Goal: Use online tool/utility: Use online tool/utility

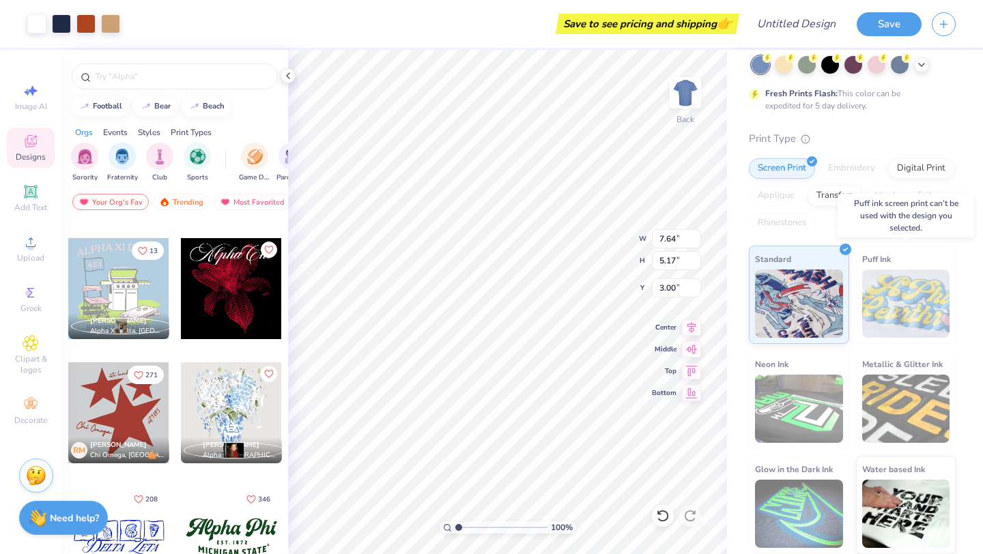
scroll to position [1101, 0]
click at [222, 278] on div at bounding box center [231, 289] width 101 height 101
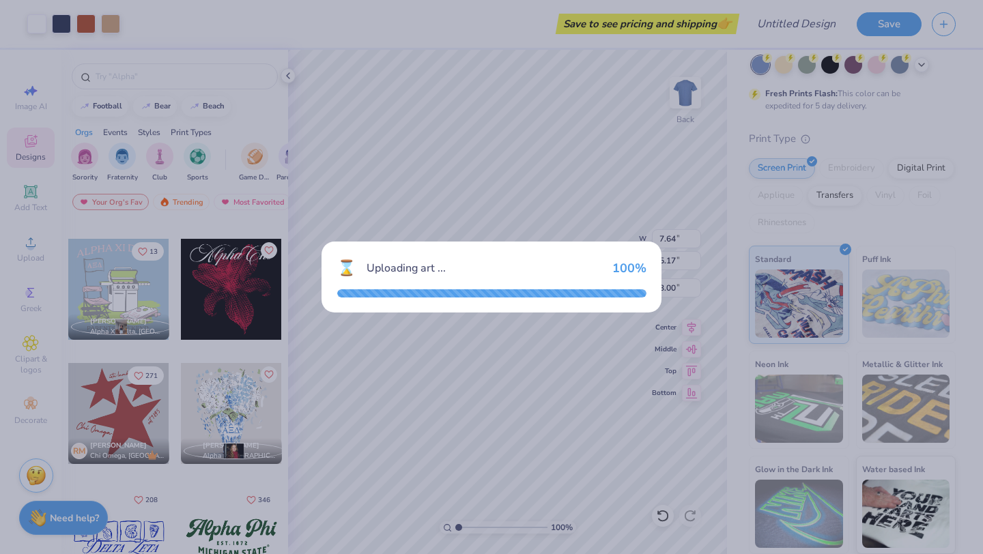
type input "9.98"
type input "11.01"
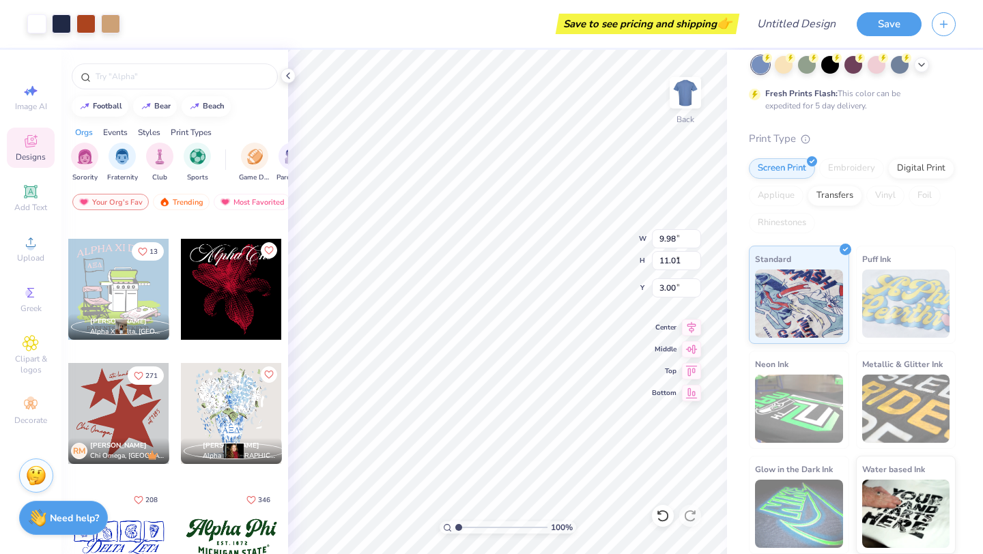
type input "7.70"
type input "5.17"
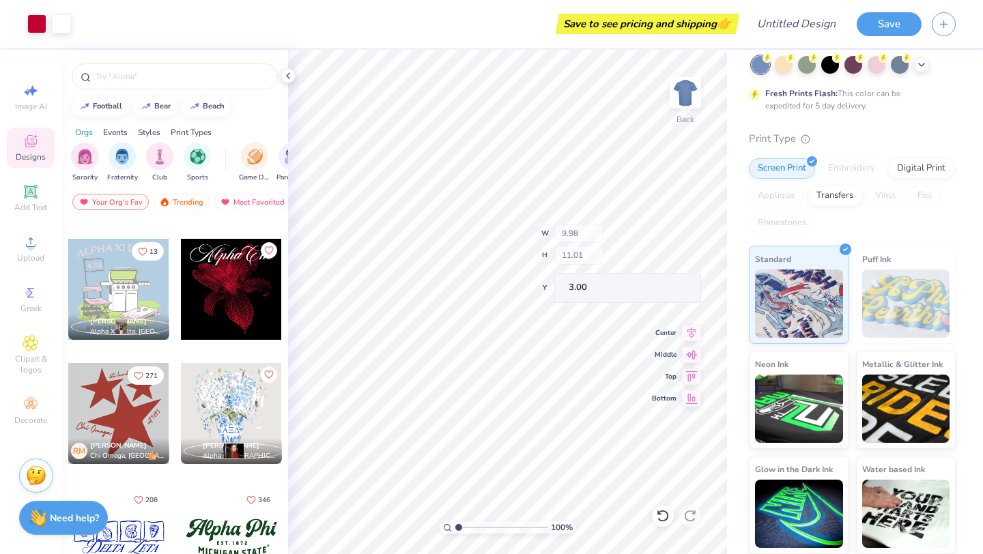
type input "3.00"
click at [918, 68] on icon at bounding box center [921, 63] width 11 height 11
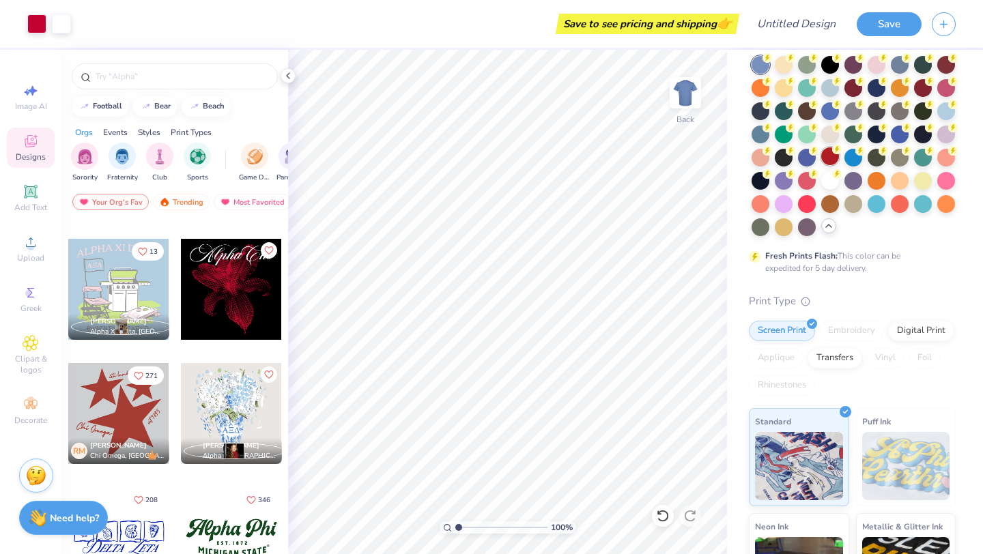
click at [826, 154] on div at bounding box center [830, 156] width 18 height 18
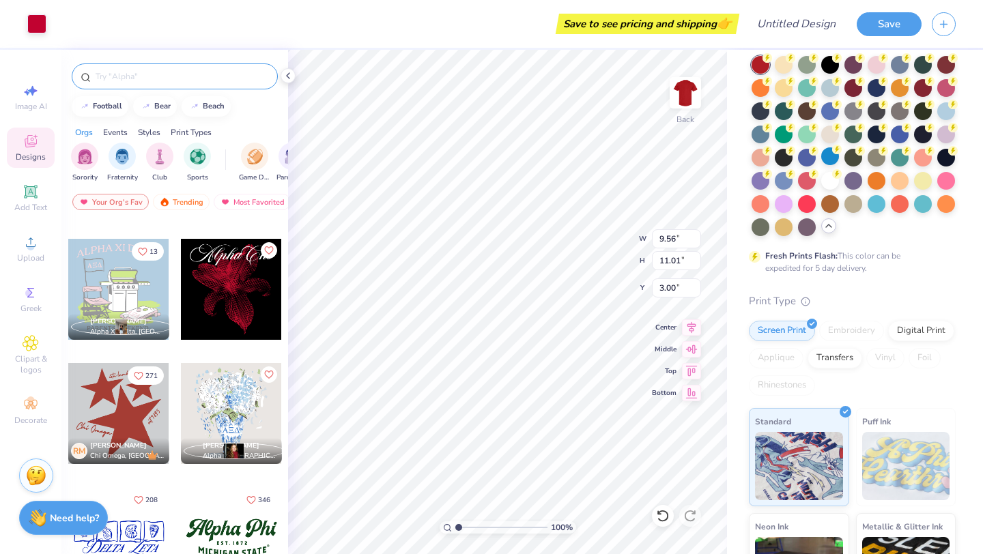
click at [160, 70] on input "text" at bounding box center [181, 77] width 175 height 14
